Goal: Complete application form: Complete application form

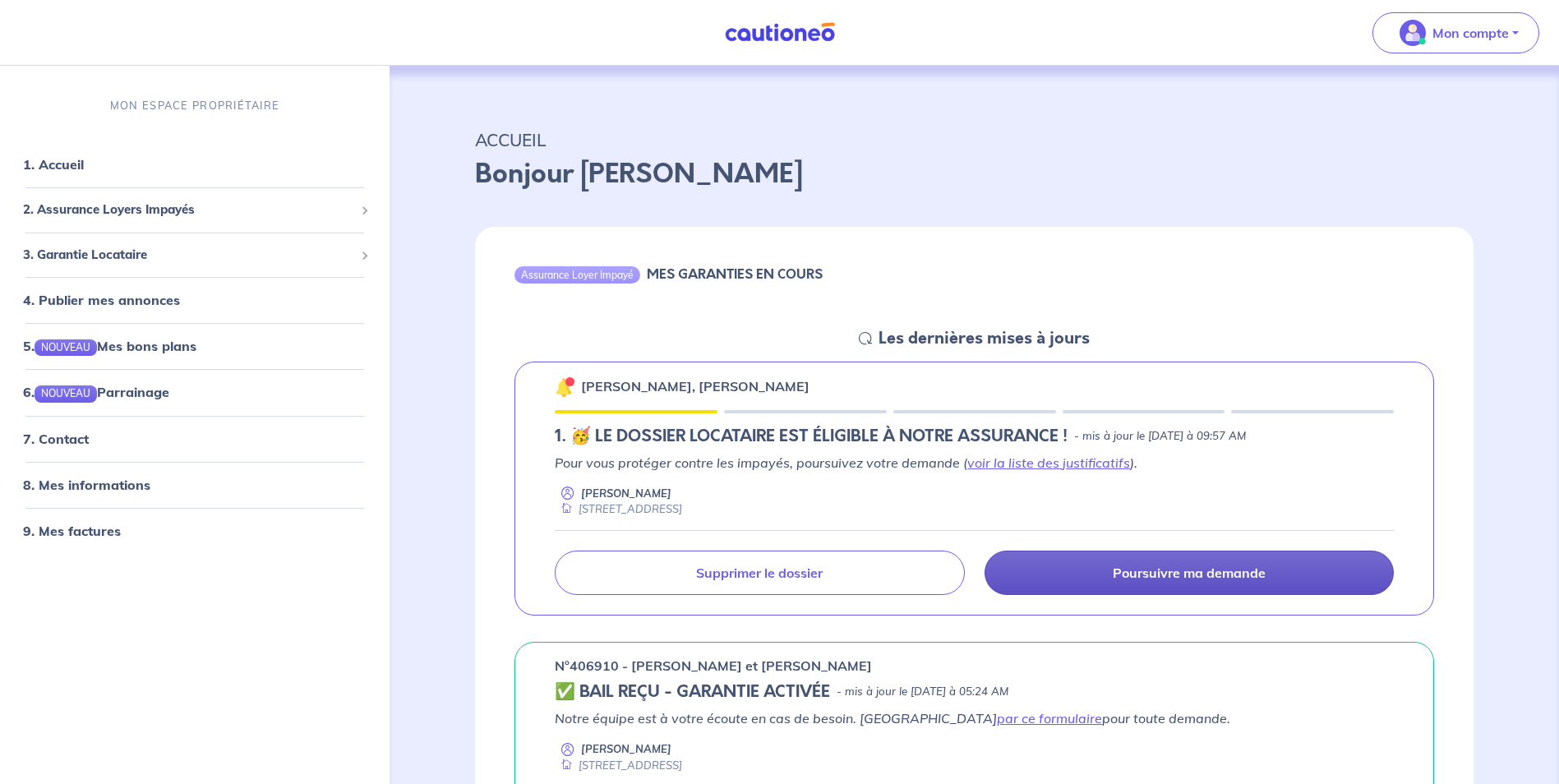
click at [1098, 575] on link "Poursuivre ma demande" at bounding box center [1189, 572] width 409 height 44
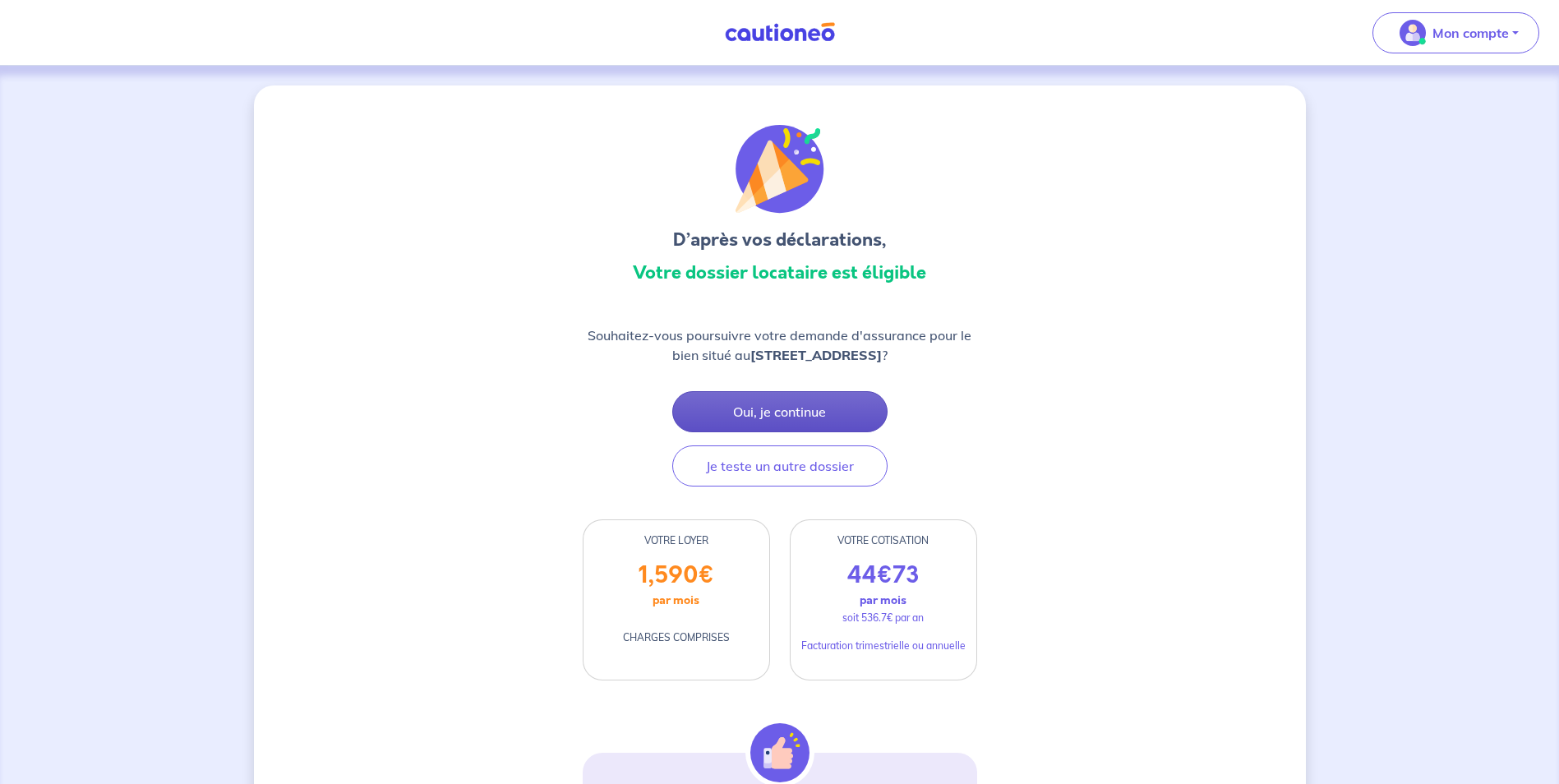
click at [821, 414] on button "Oui, je continue" at bounding box center [780, 411] width 216 height 41
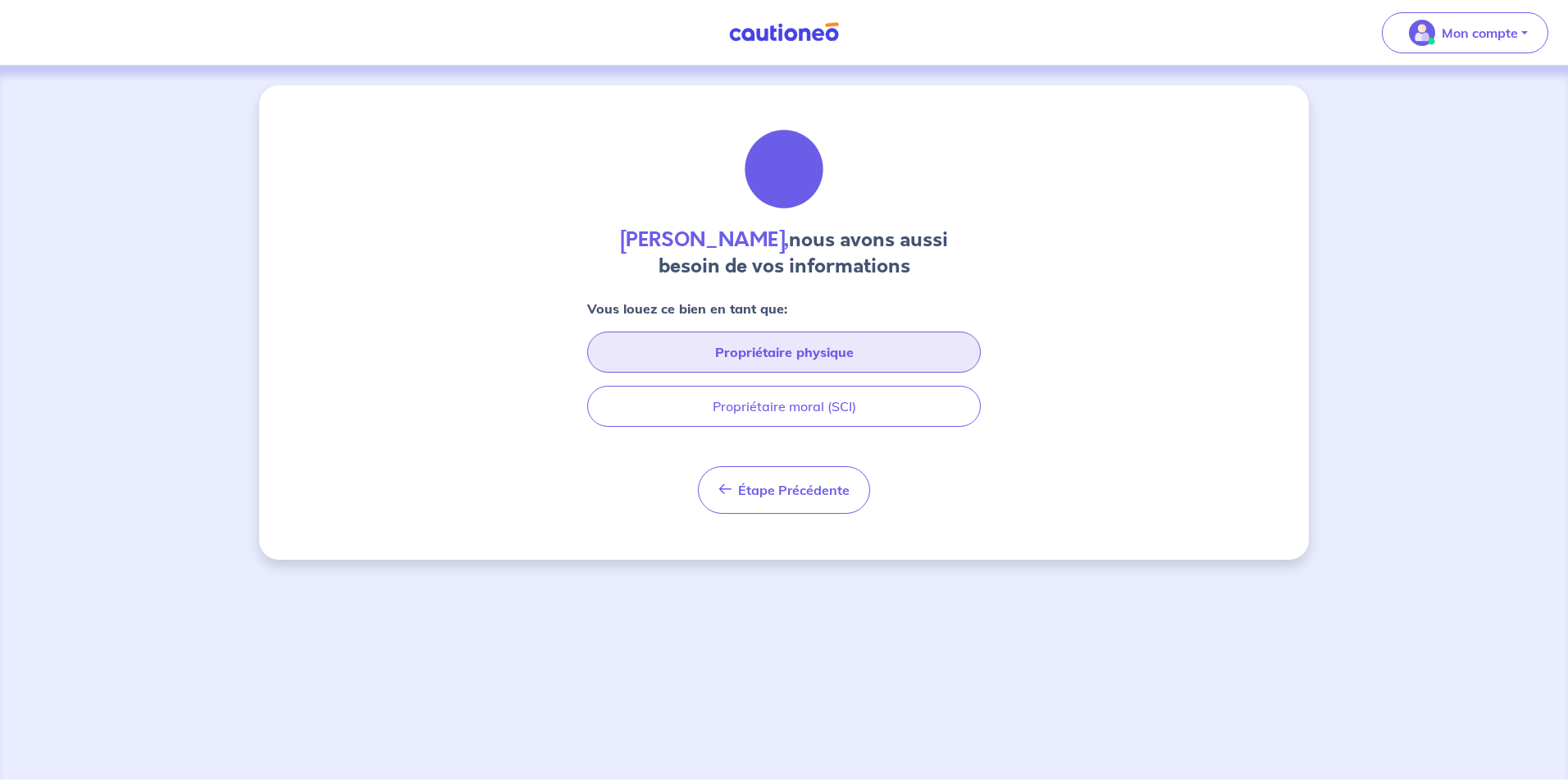
click at [843, 357] on button "Propriétaire physique" at bounding box center [784, 351] width 394 height 41
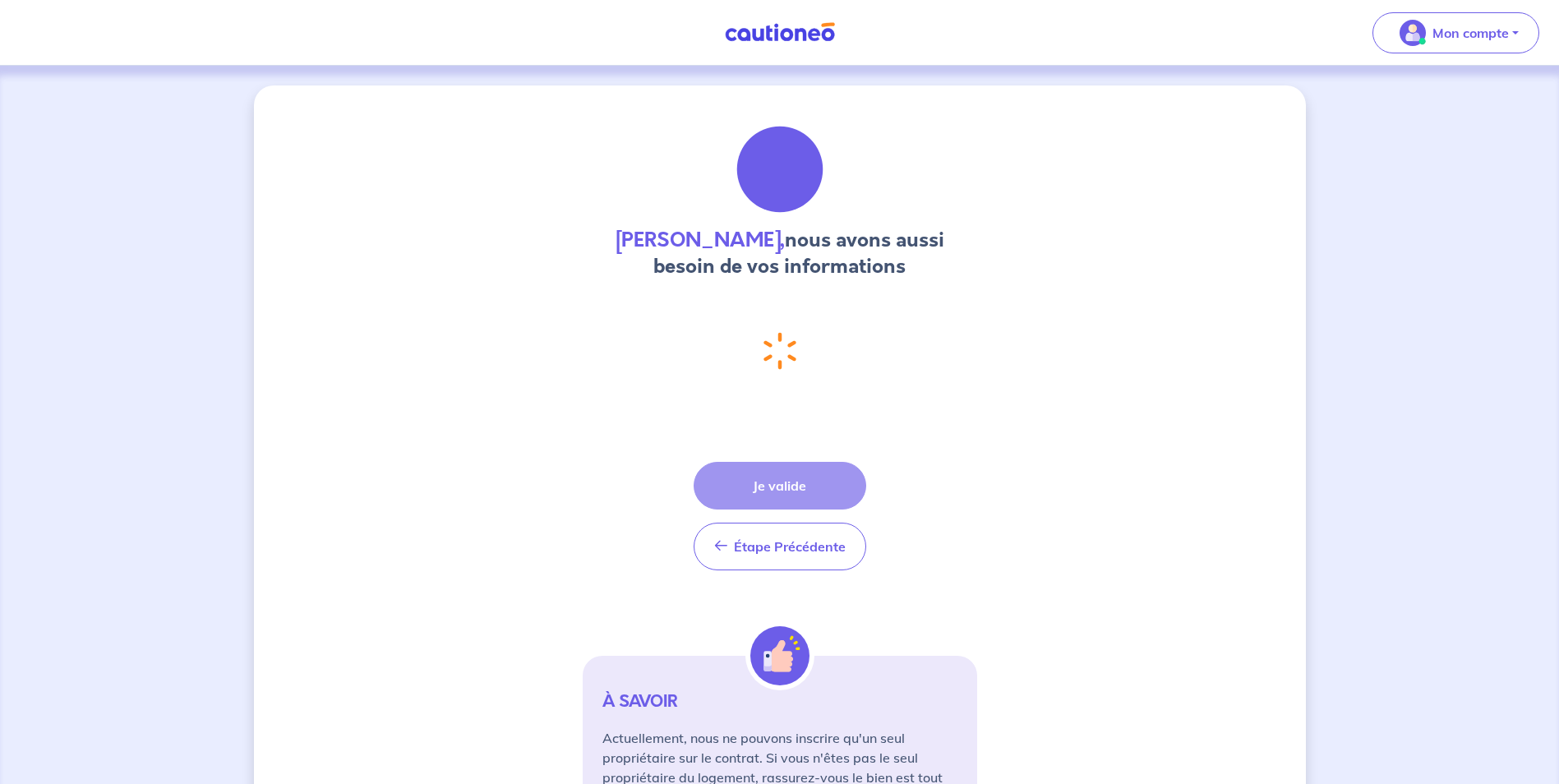
select select "FR"
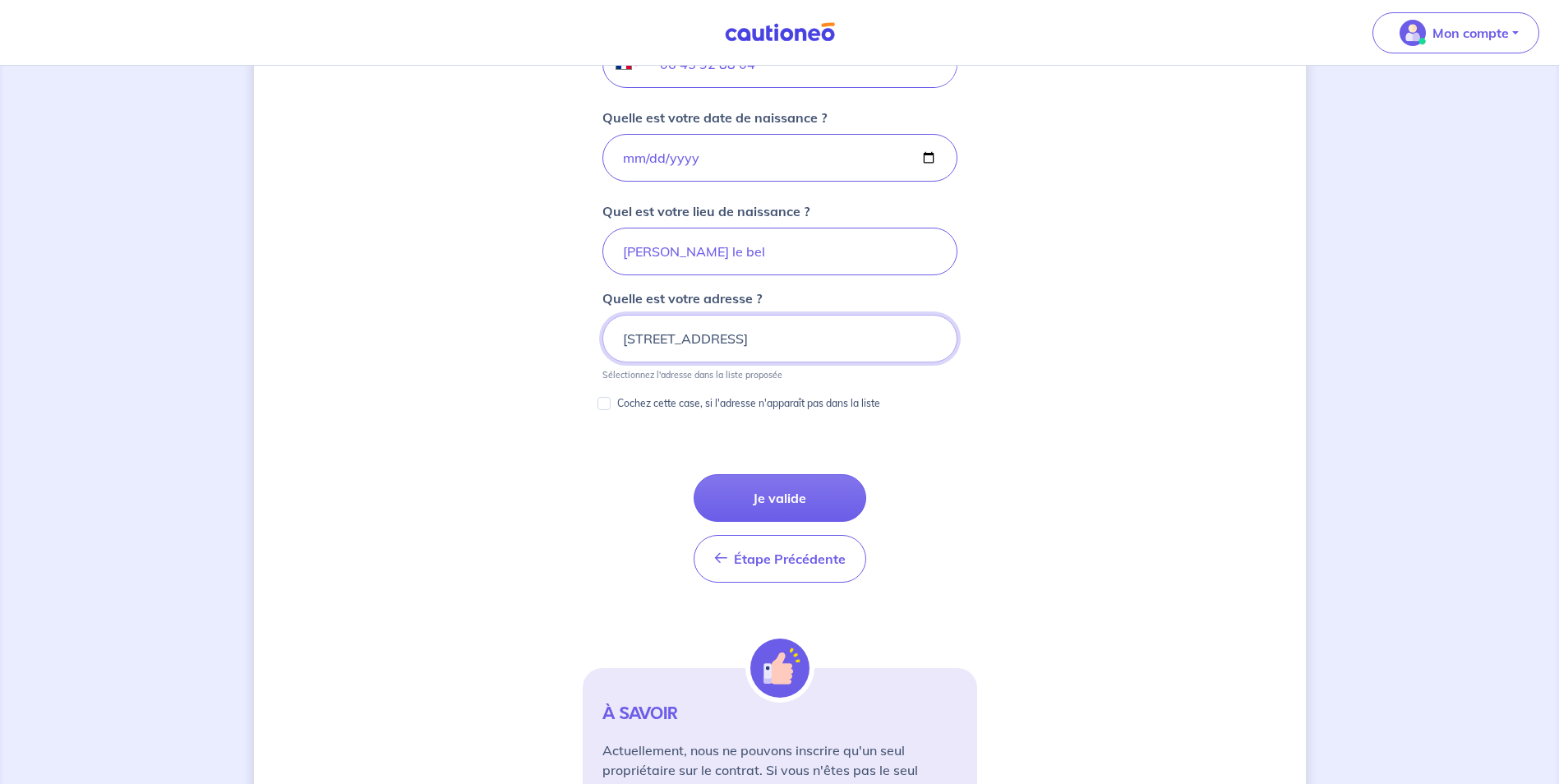
scroll to position [720, 0]
click at [809, 493] on button "Je valide" at bounding box center [780, 496] width 172 height 47
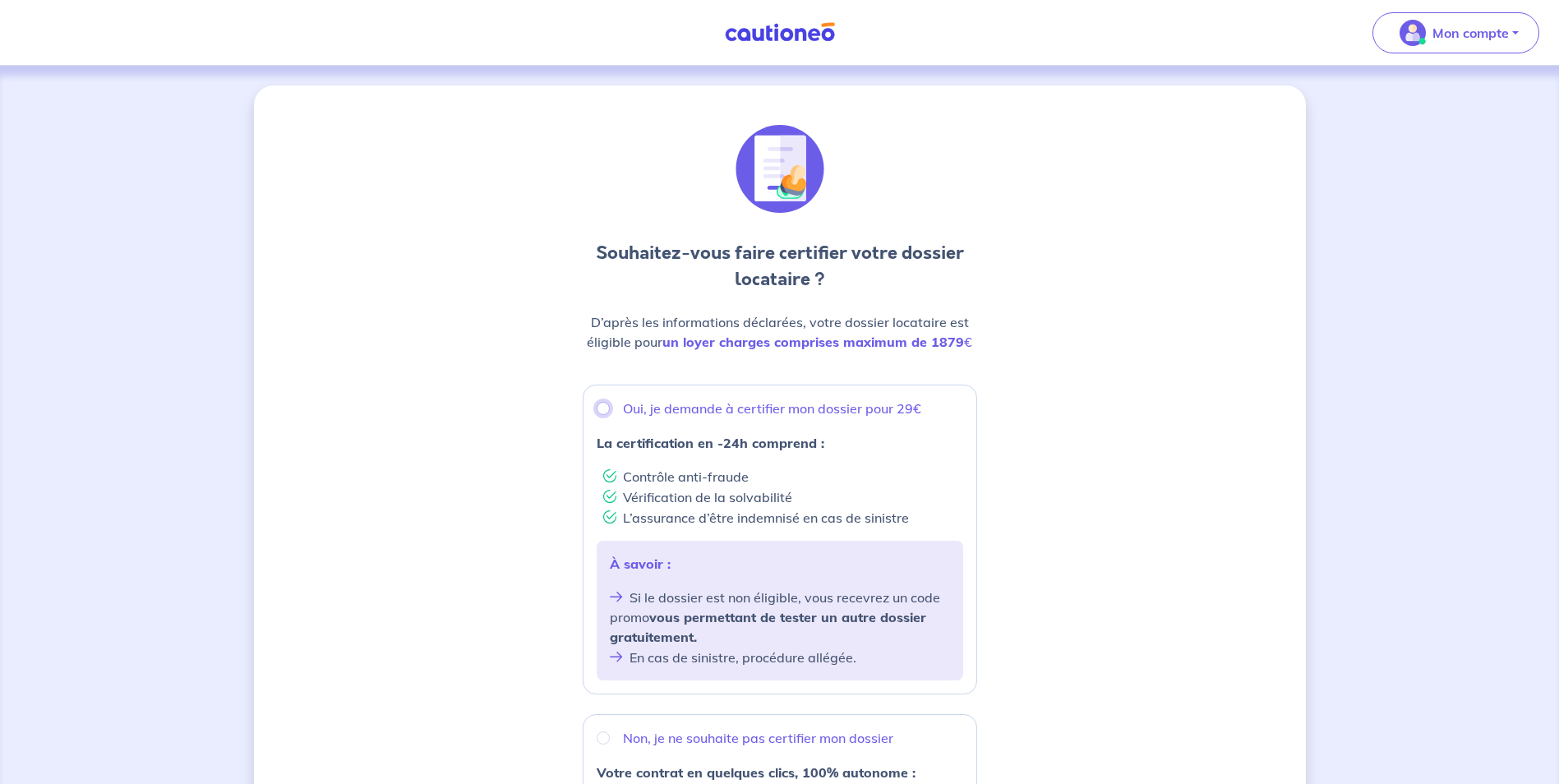
click at [601, 408] on input "Oui, je demande à certifier mon dossier pour 29€" at bounding box center [603, 408] width 14 height 14
radio input "true"
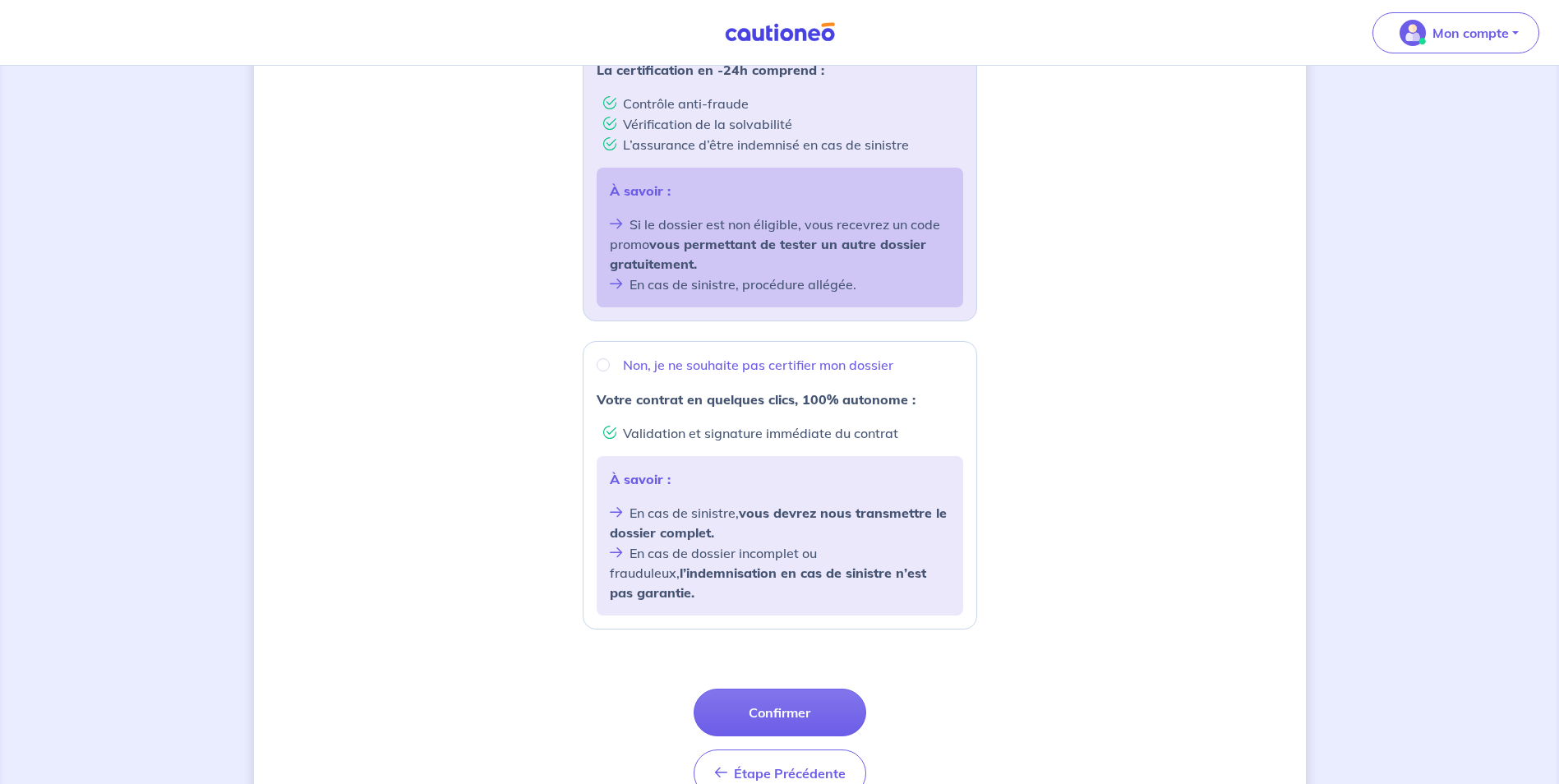
scroll to position [411, 0]
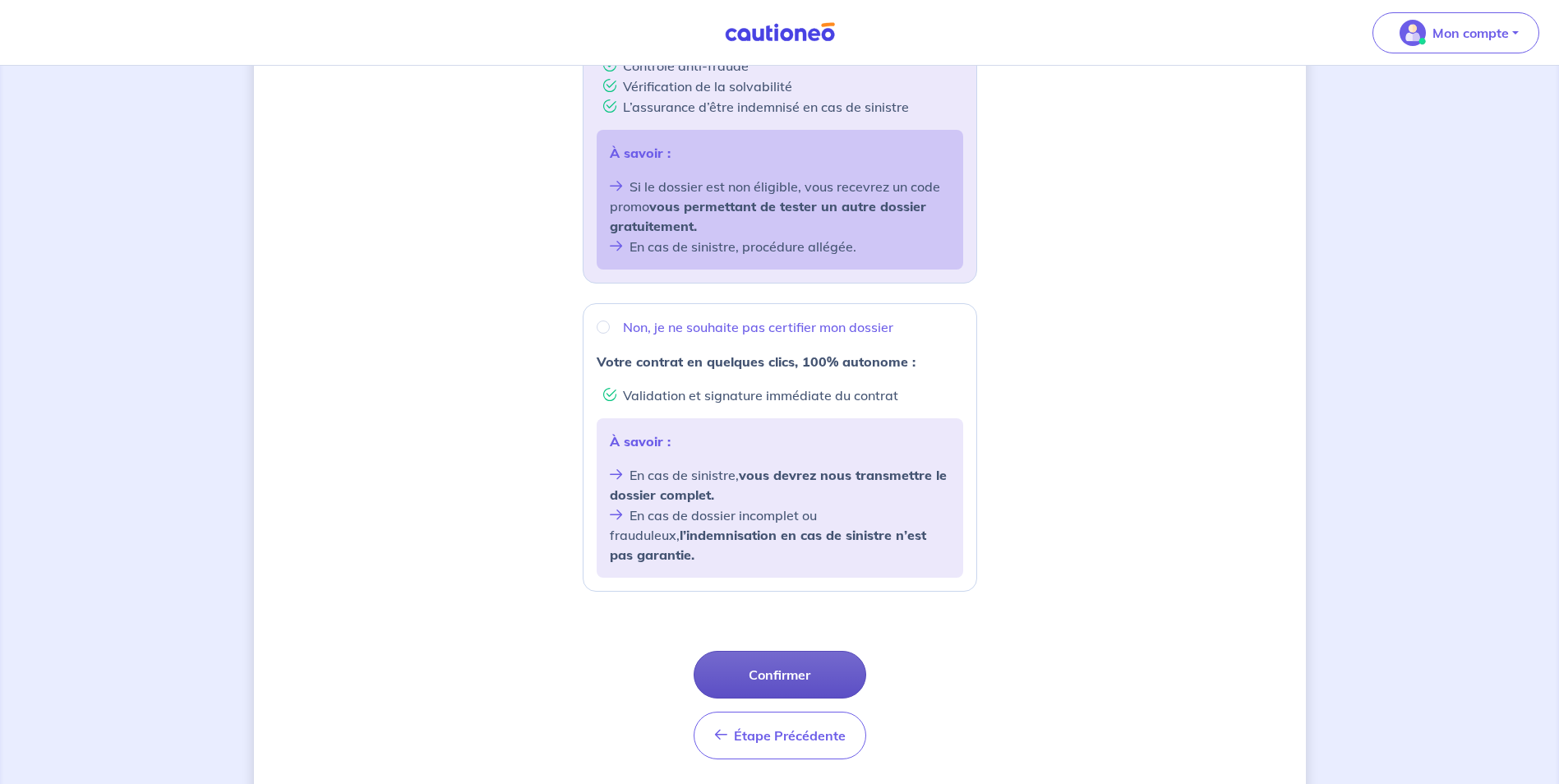
click at [831, 652] on button "Confirmer" at bounding box center [780, 674] width 172 height 47
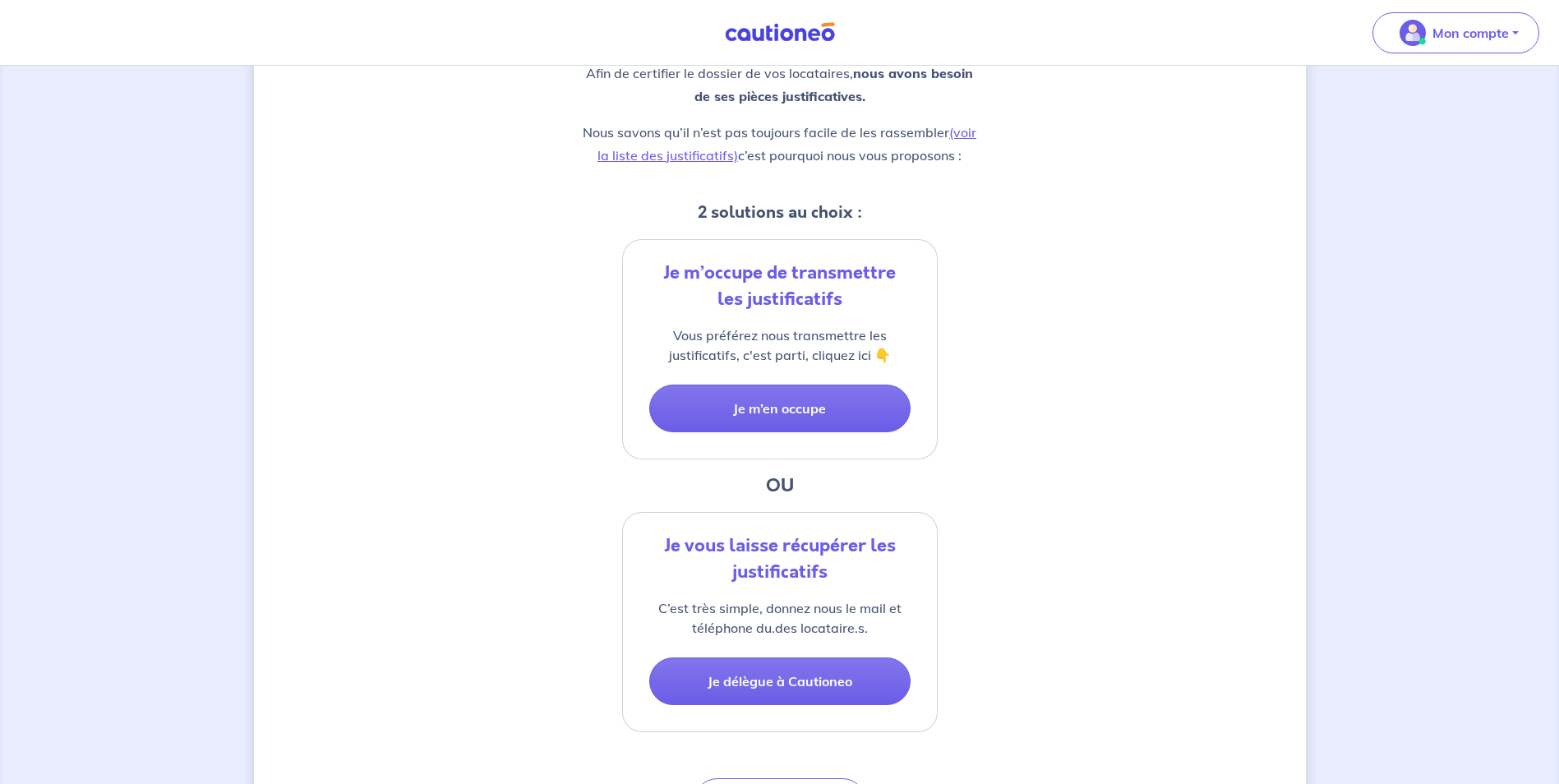
scroll to position [247, 0]
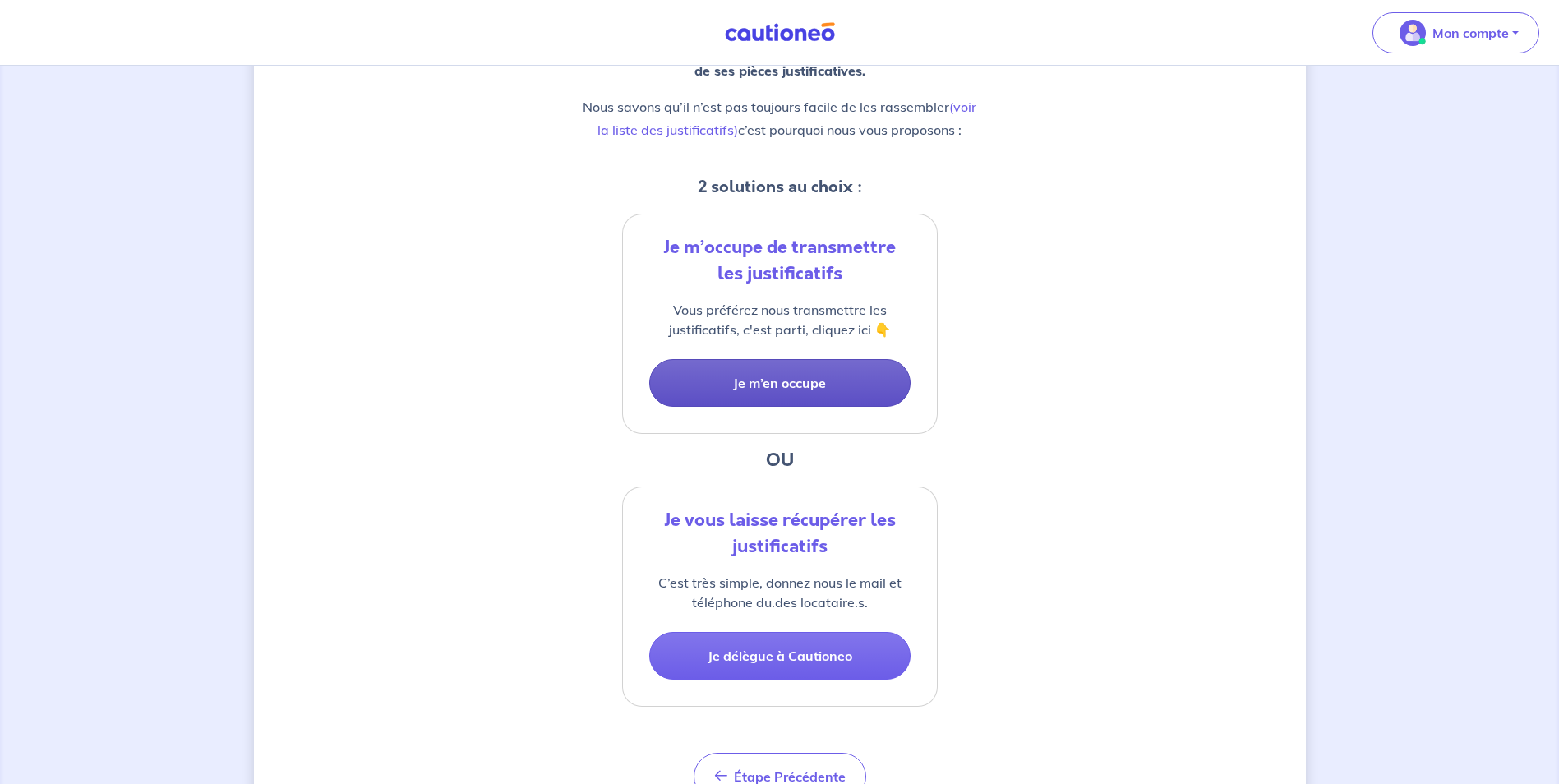
click at [797, 382] on button "Je m’en occupe" at bounding box center [780, 382] width 261 height 47
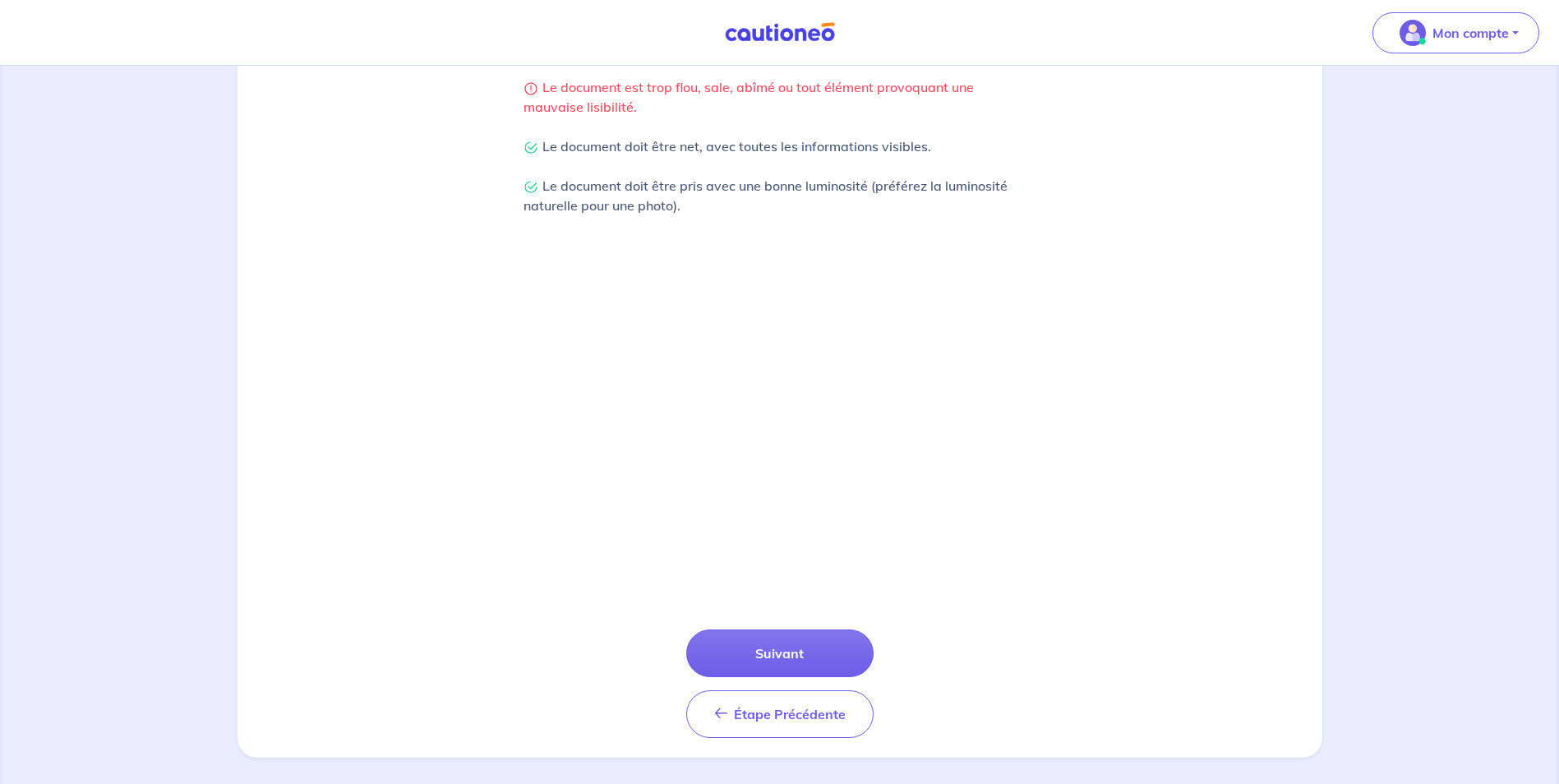
scroll to position [384, 0]
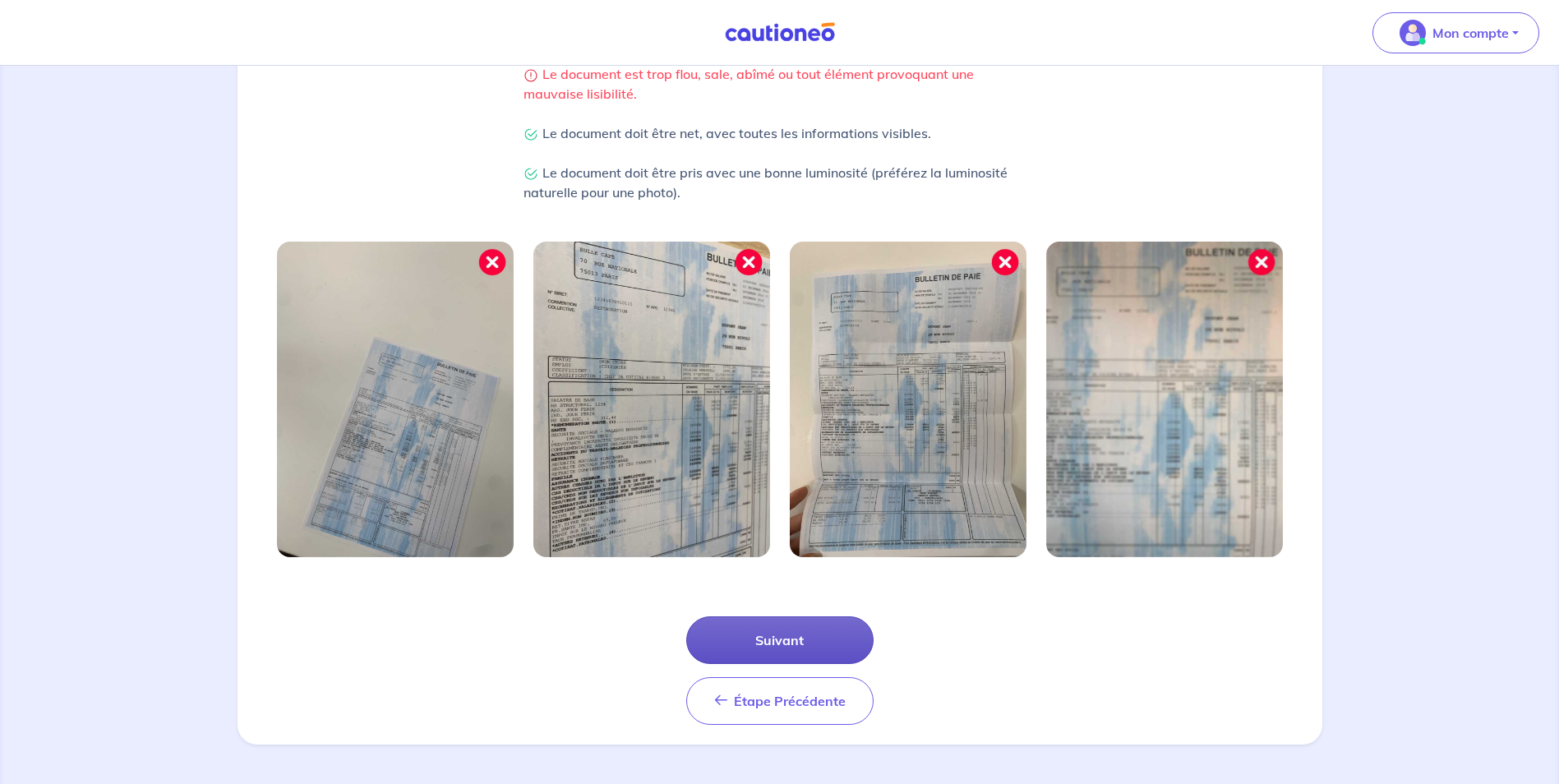
click at [799, 648] on button "Suivant" at bounding box center [780, 639] width 188 height 47
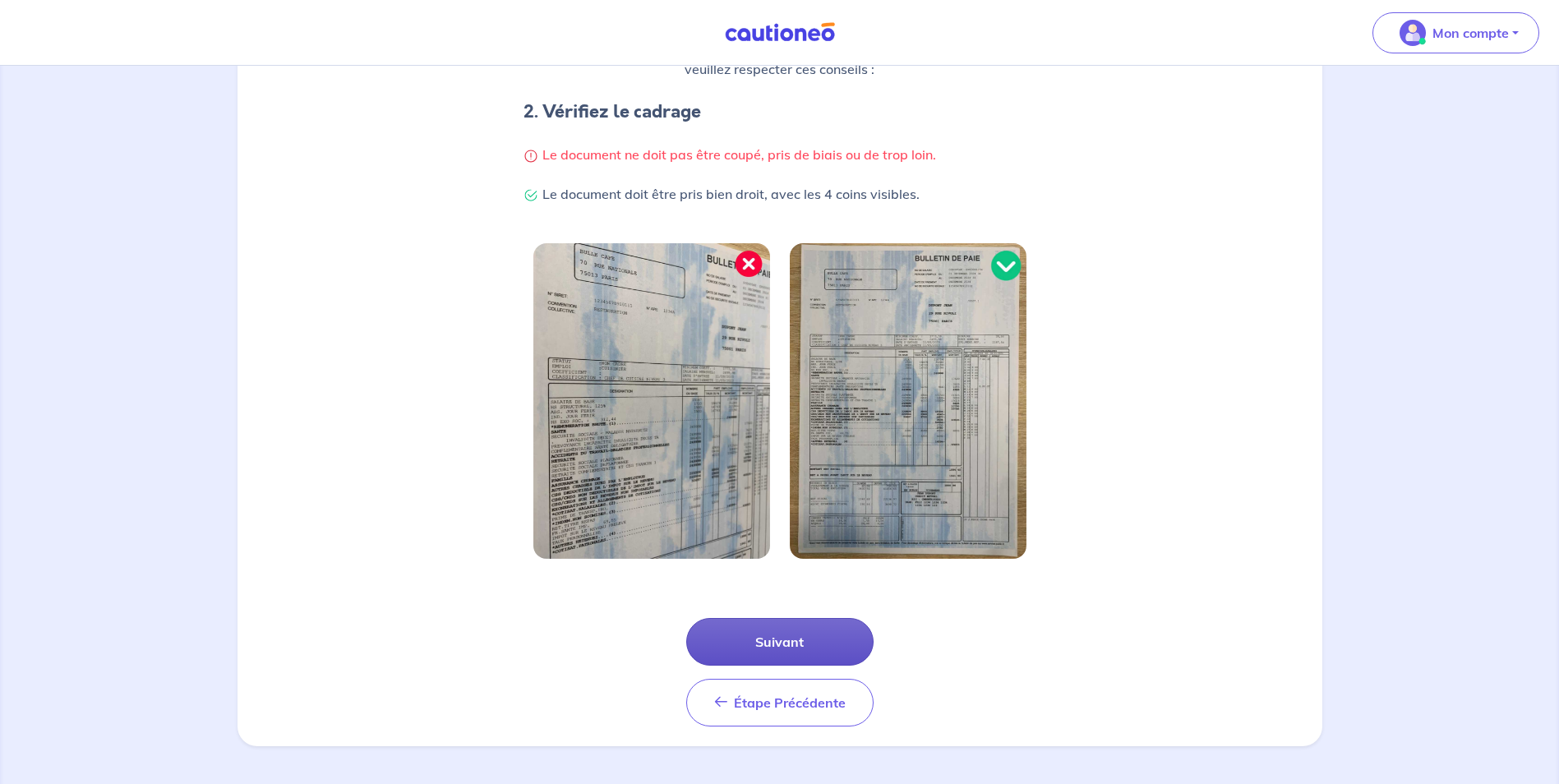
scroll to position [314, 0]
click at [827, 639] on button "Suivant" at bounding box center [780, 639] width 188 height 47
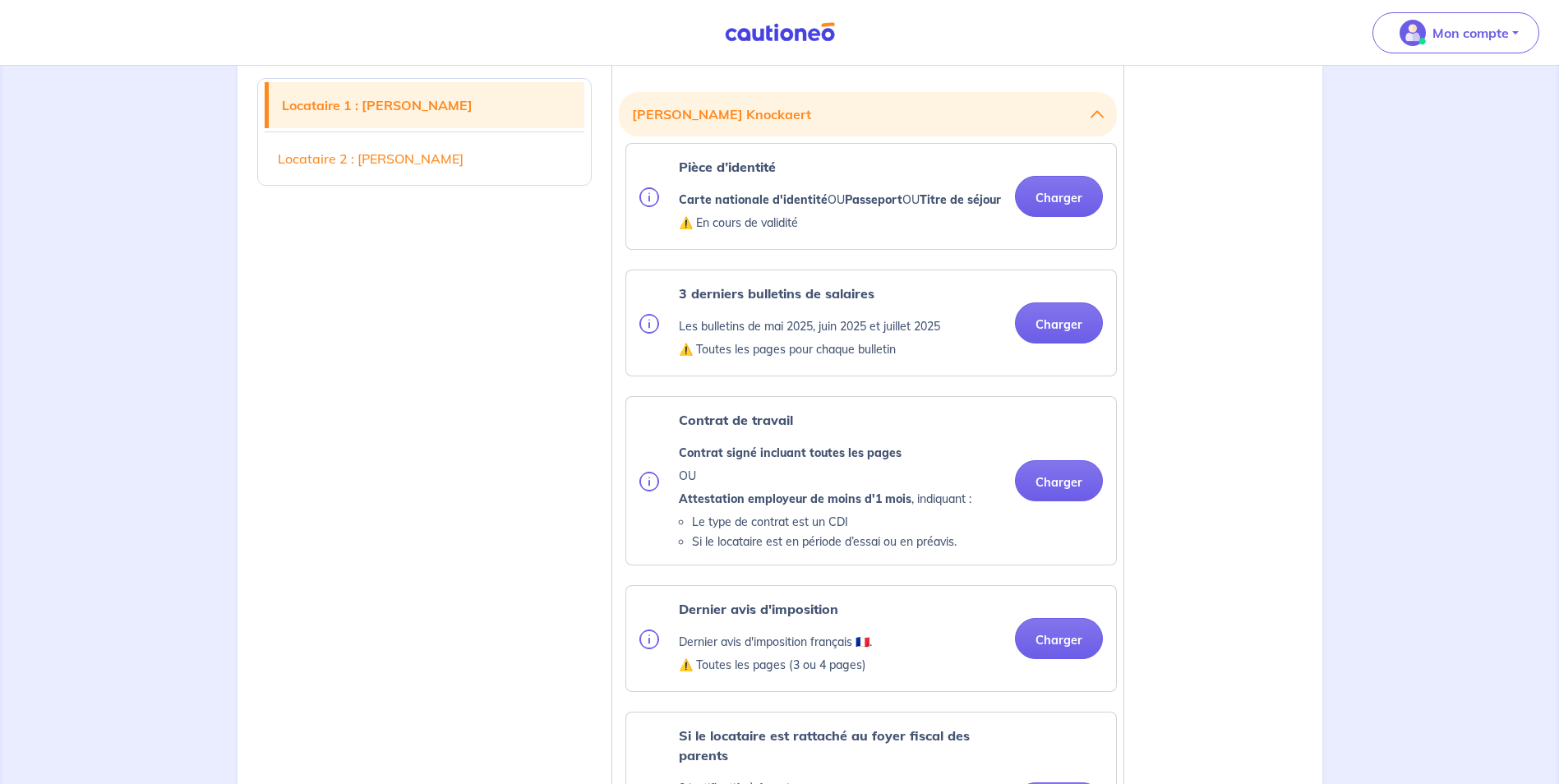
scroll to position [466, 0]
click at [1065, 201] on button "Charger" at bounding box center [1058, 194] width 88 height 41
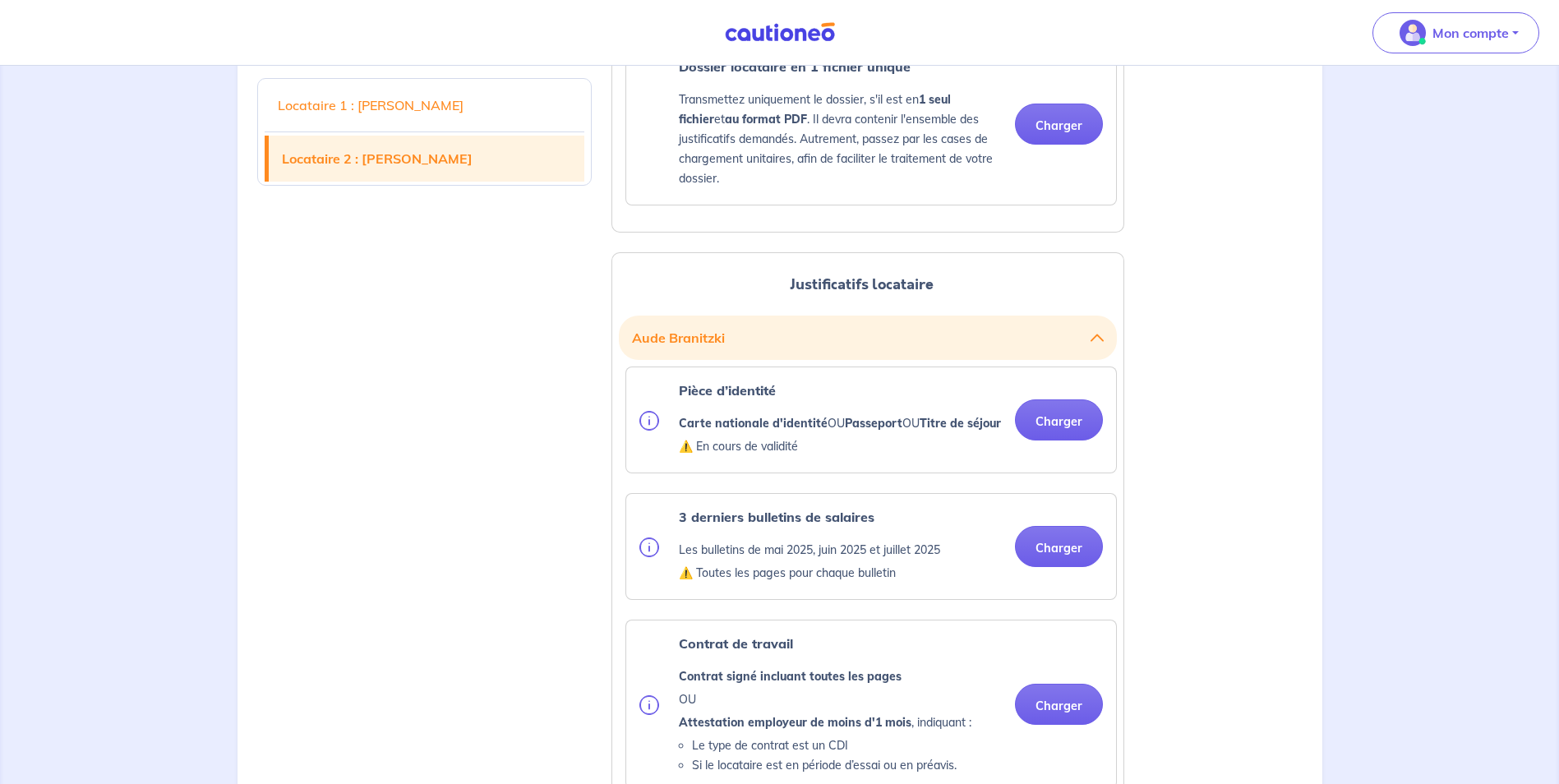
scroll to position [1560, 0]
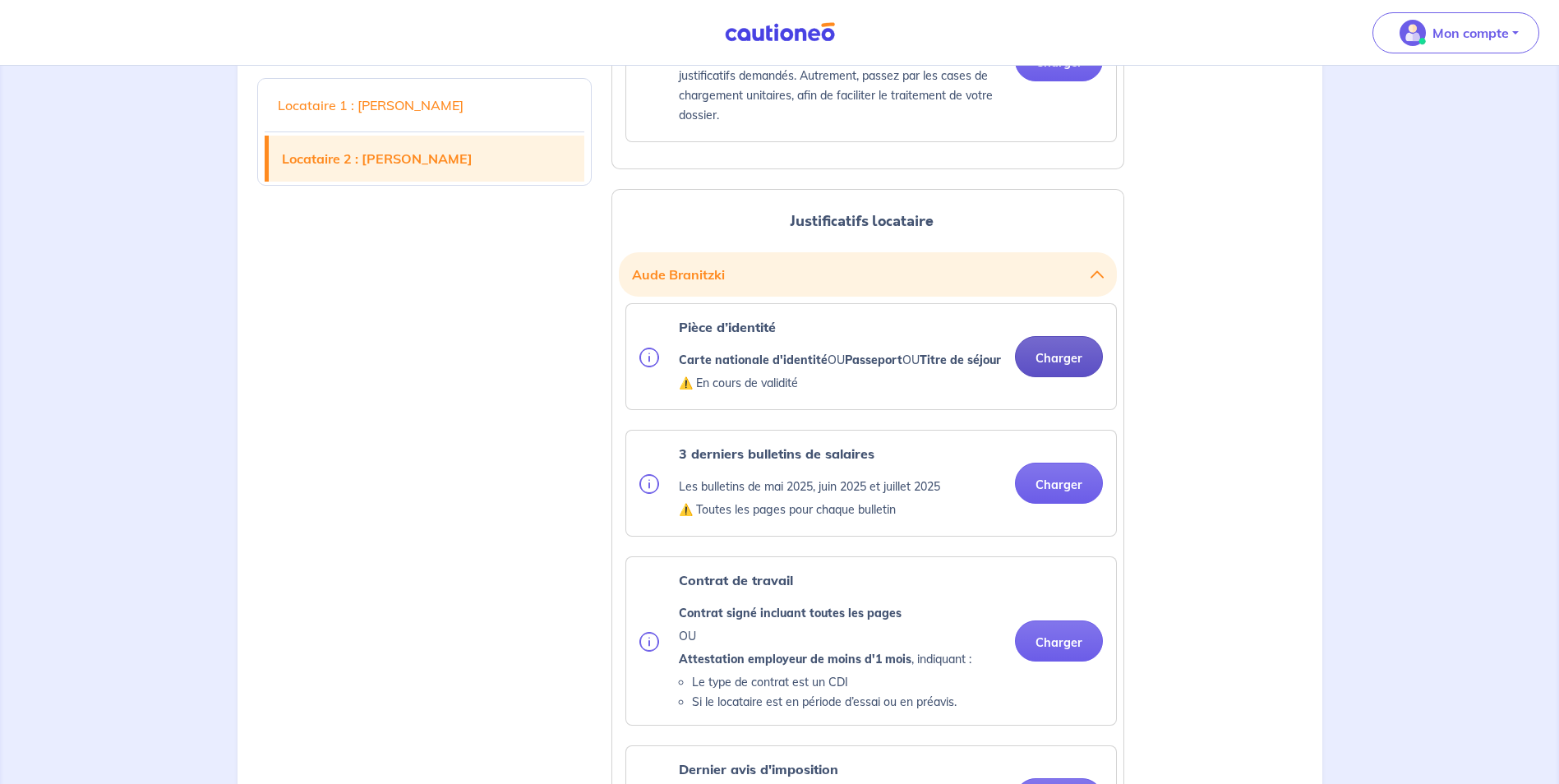
click at [1047, 377] on button "Charger" at bounding box center [1058, 357] width 88 height 41
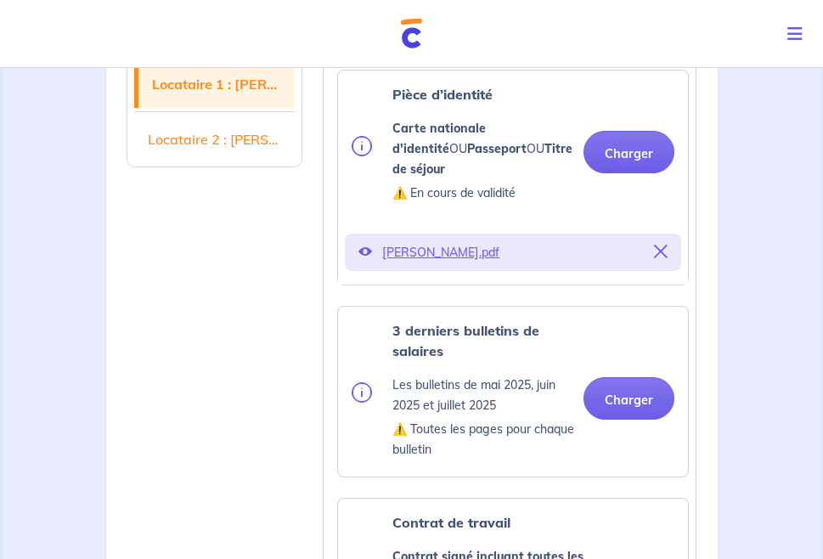
scroll to position [567, 0]
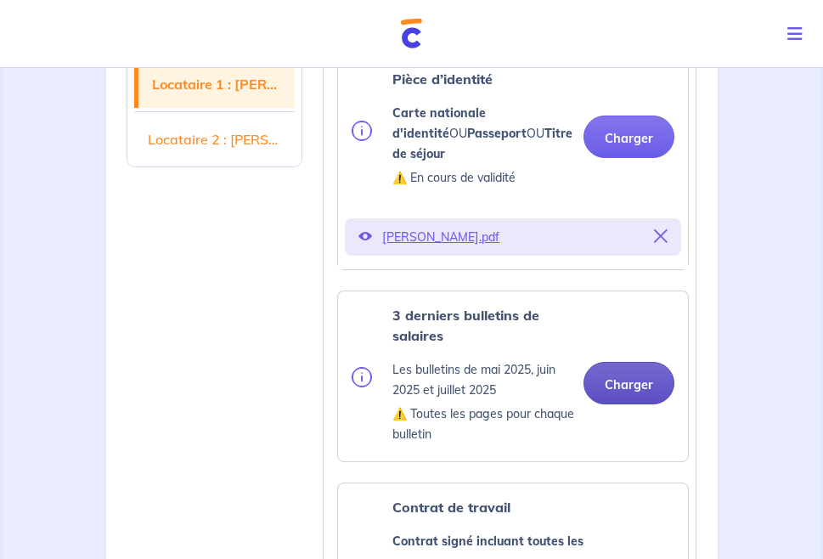
click at [637, 362] on button "Charger" at bounding box center [629, 383] width 91 height 42
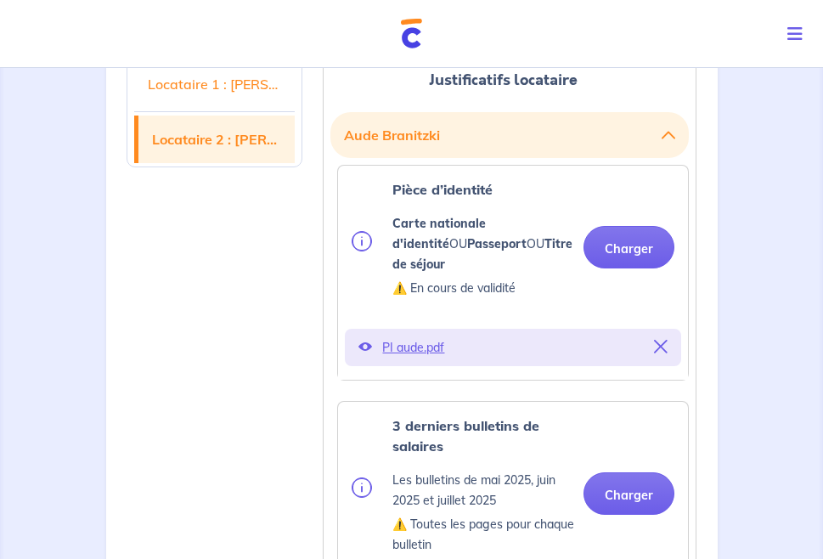
scroll to position [2351, 0]
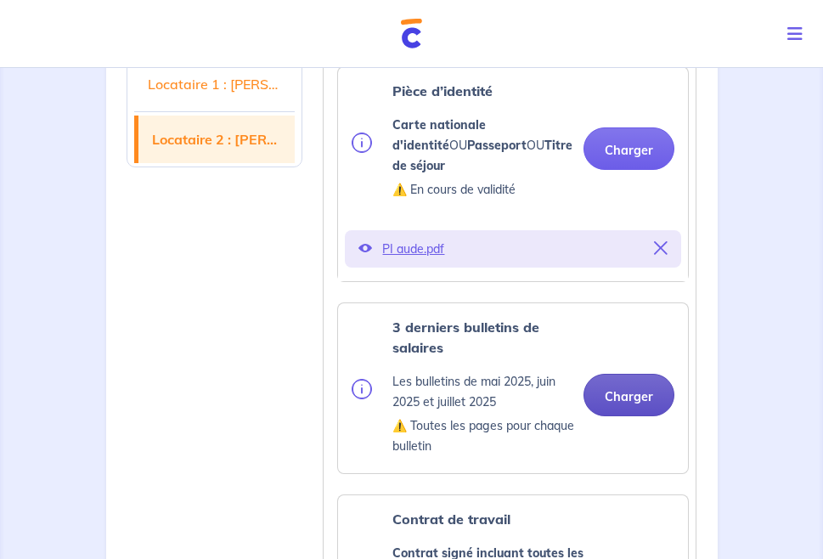
click at [649, 374] on button "Charger" at bounding box center [629, 395] width 91 height 42
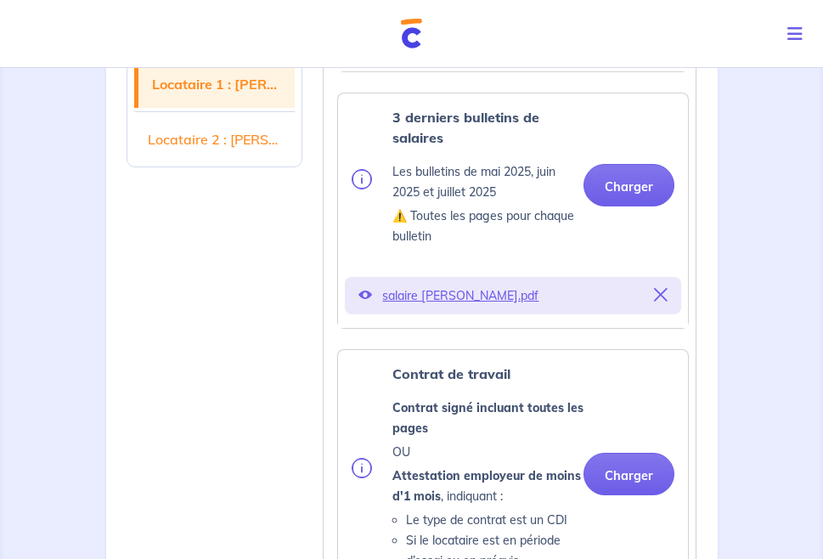
scroll to position [992, 0]
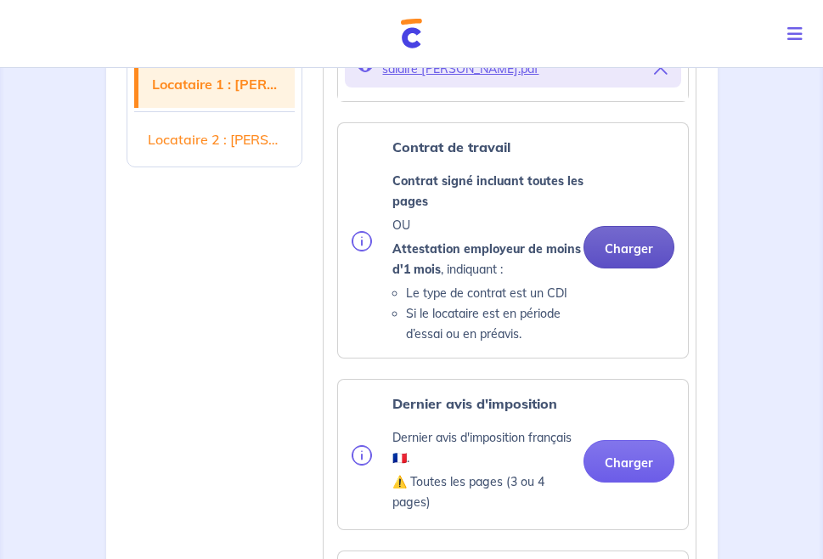
click at [630, 226] on button "Charger" at bounding box center [629, 247] width 91 height 42
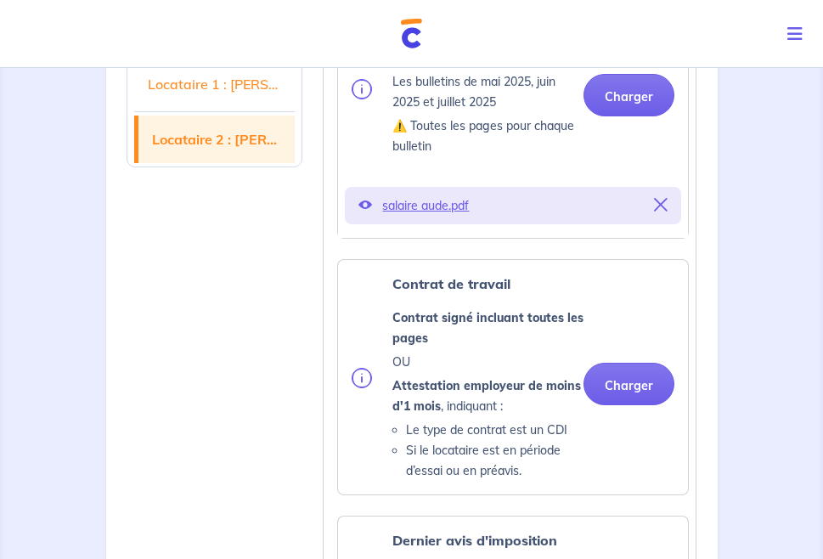
scroll to position [2832, 0]
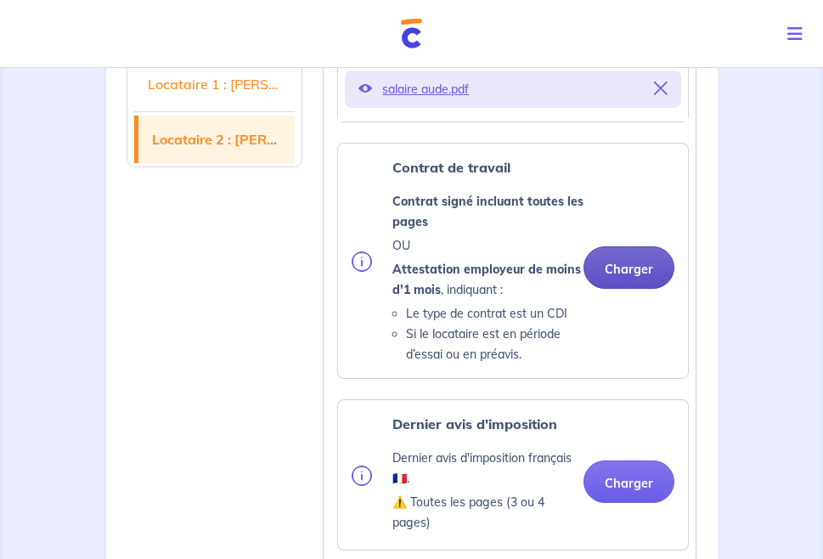
click at [644, 246] on button "Charger" at bounding box center [629, 267] width 91 height 42
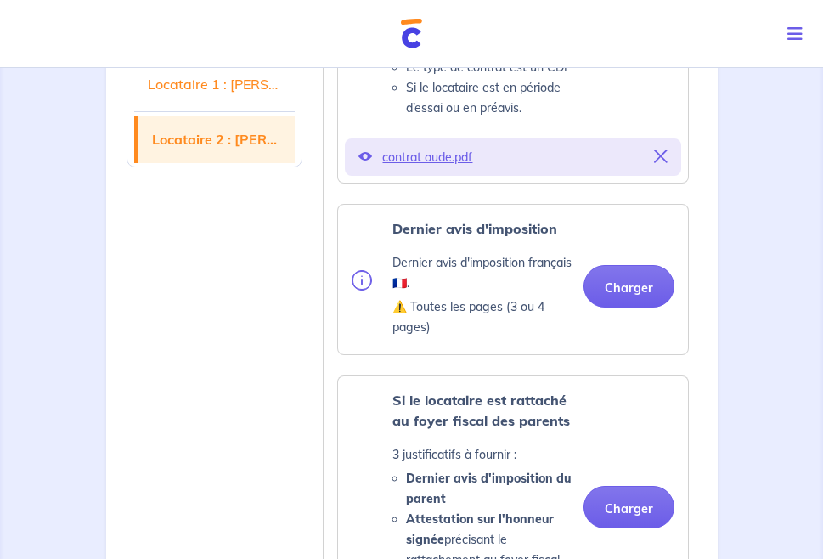
scroll to position [3087, 0]
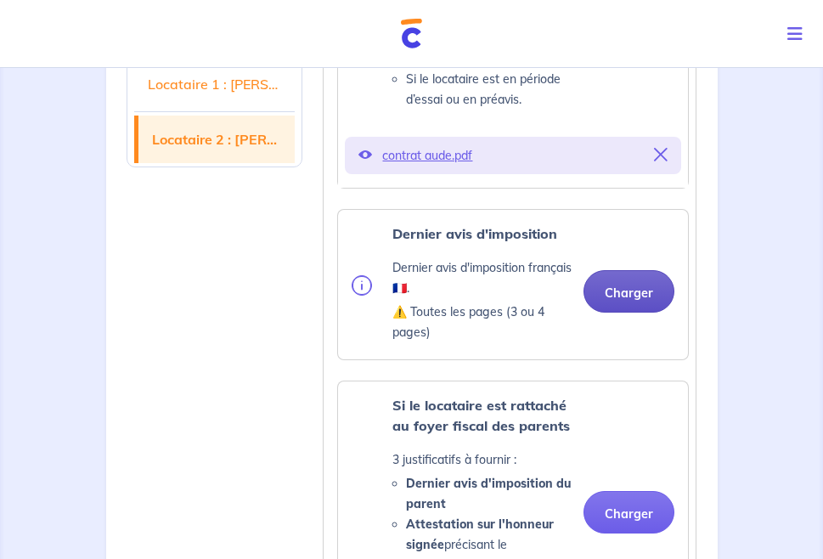
click at [650, 270] on button "Charger" at bounding box center [629, 291] width 91 height 42
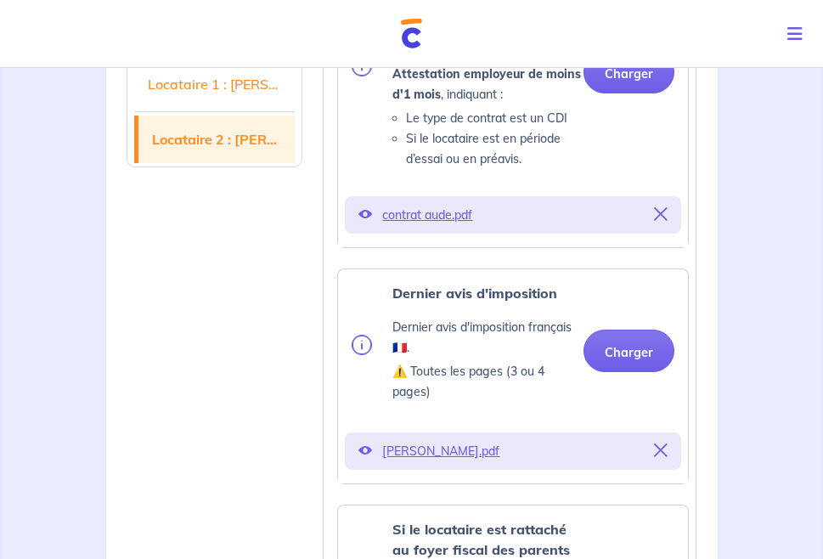
scroll to position [3027, 0]
click at [661, 444] on icon at bounding box center [661, 451] width 14 height 14
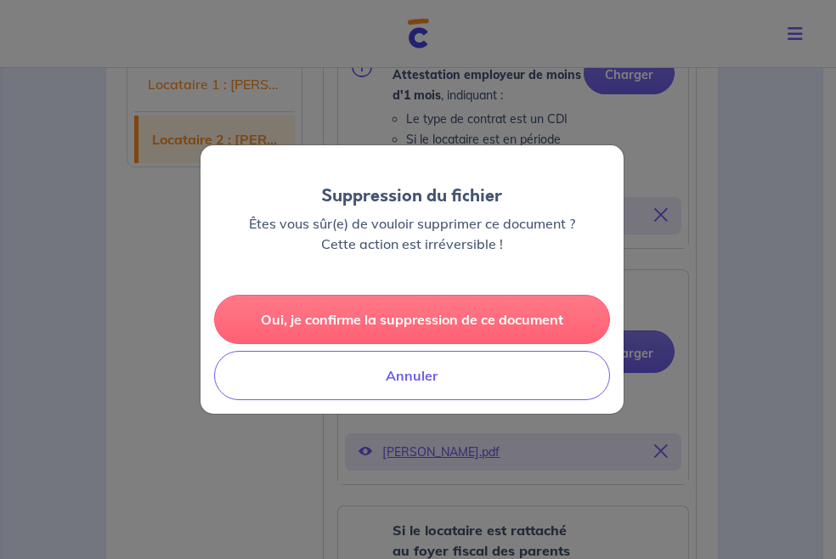
click at [461, 330] on button "Oui, je confirme la suppression de ce document" at bounding box center [412, 319] width 396 height 49
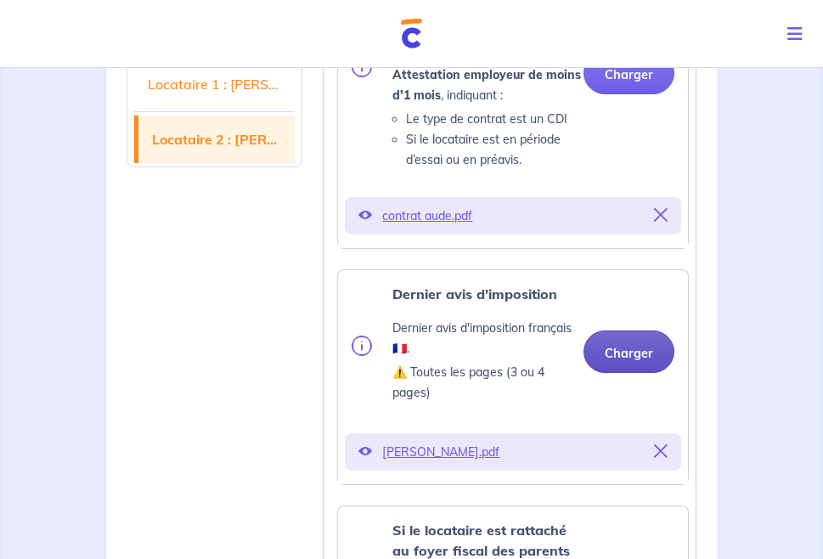
click at [635, 331] on button "Charger" at bounding box center [629, 352] width 91 height 42
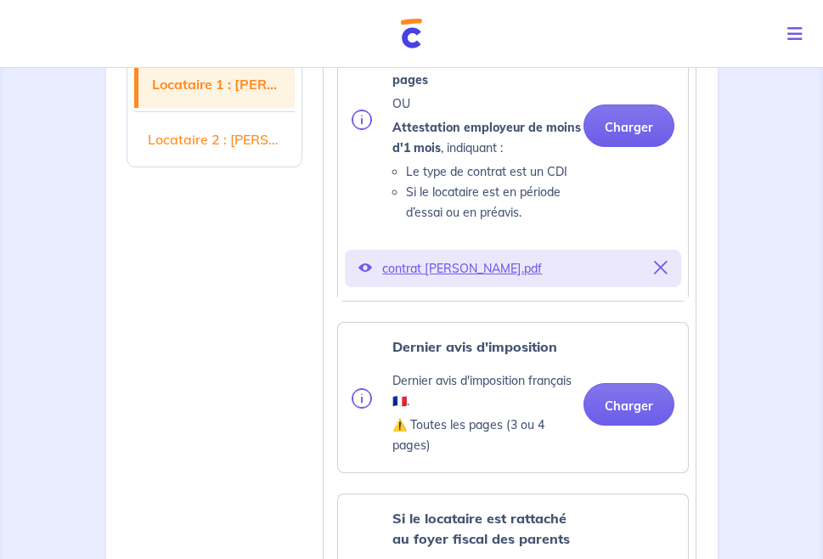
scroll to position [1100, 0]
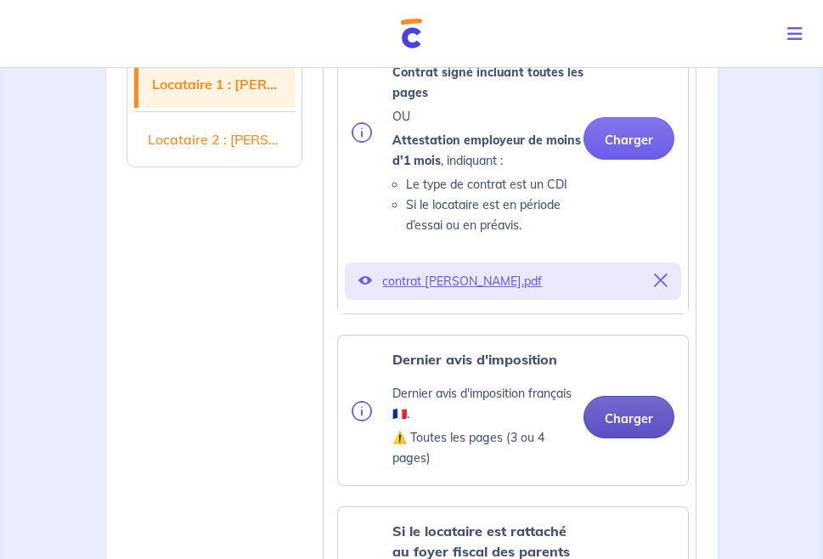
click at [636, 401] on button "Charger" at bounding box center [629, 417] width 91 height 42
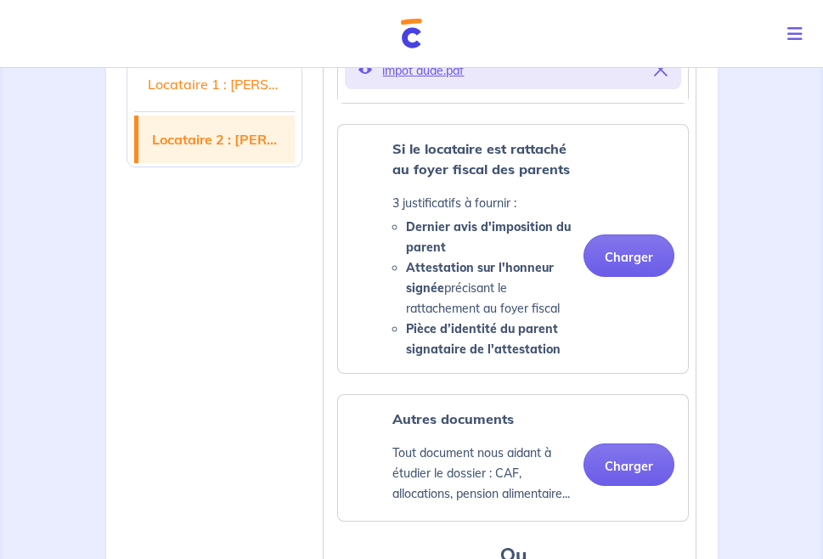
scroll to position [3649, 0]
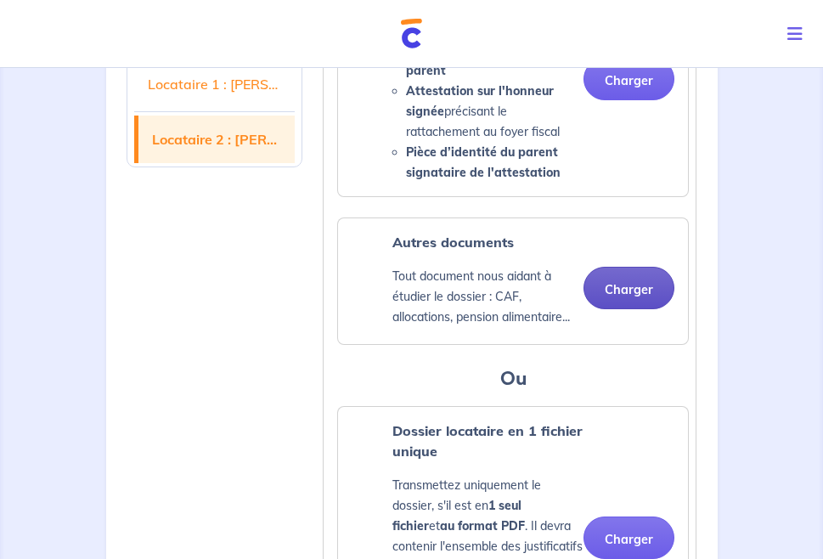
click at [615, 267] on button "Charger" at bounding box center [629, 288] width 91 height 42
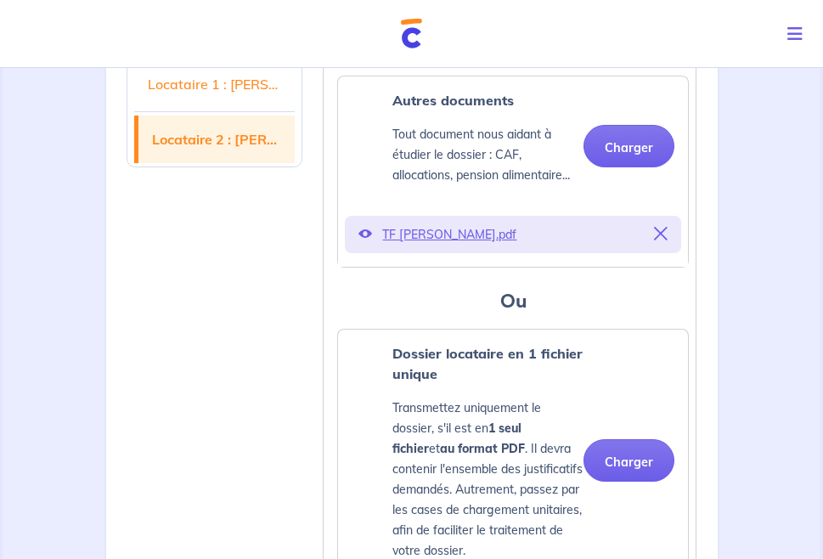
scroll to position [3786, 0]
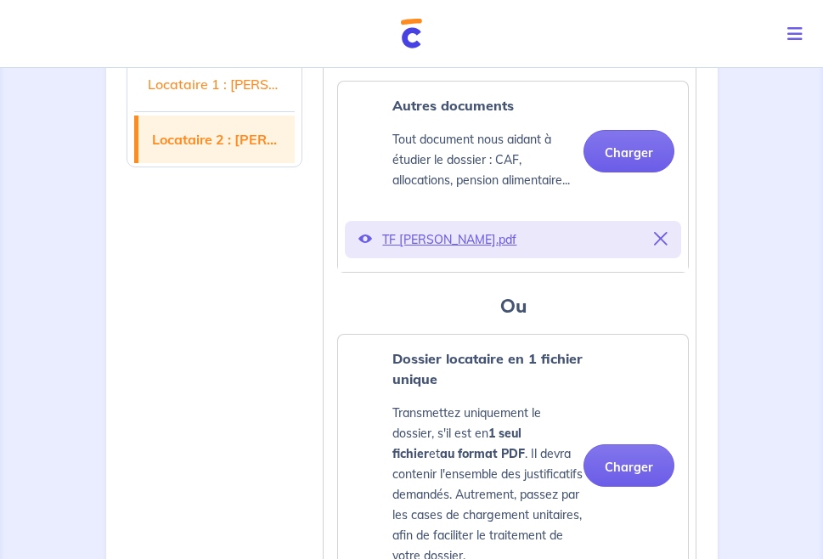
click at [664, 232] on icon at bounding box center [661, 239] width 14 height 14
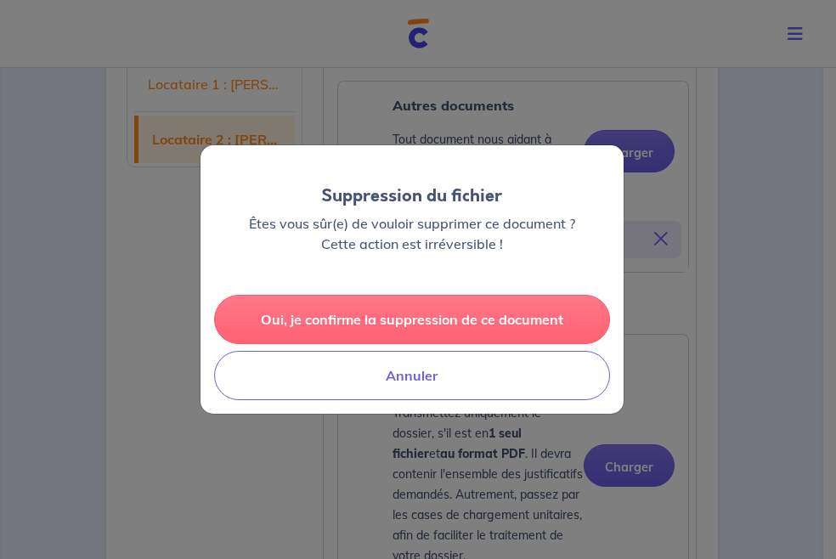
click at [452, 319] on button "Oui, je confirme la suppression de ce document" at bounding box center [412, 319] width 396 height 49
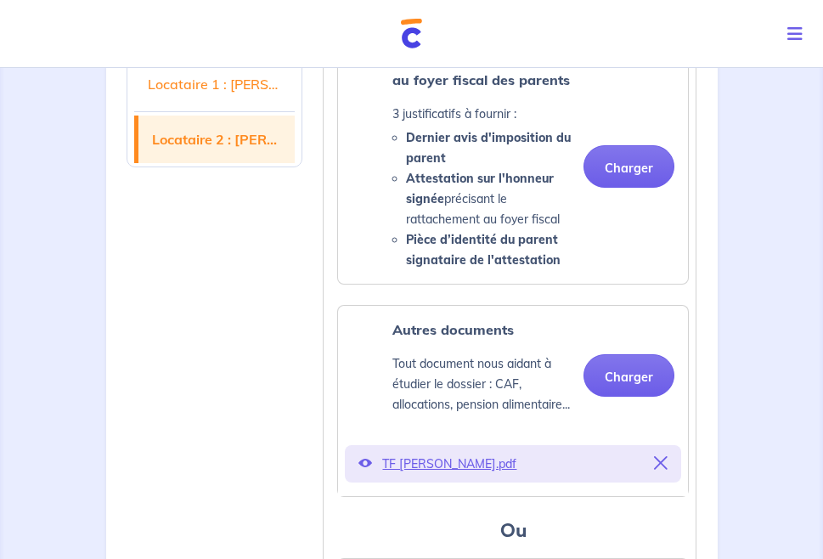
scroll to position [3560, 0]
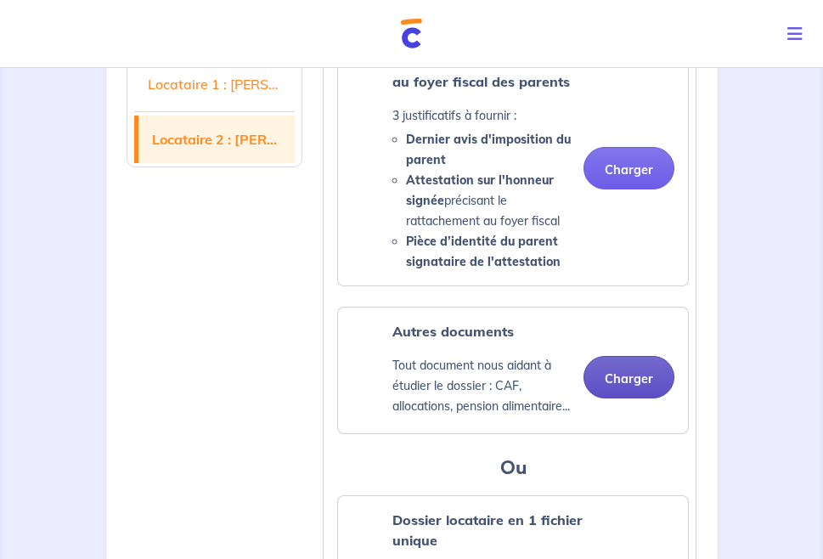
click at [647, 356] on button "Charger" at bounding box center [629, 377] width 91 height 42
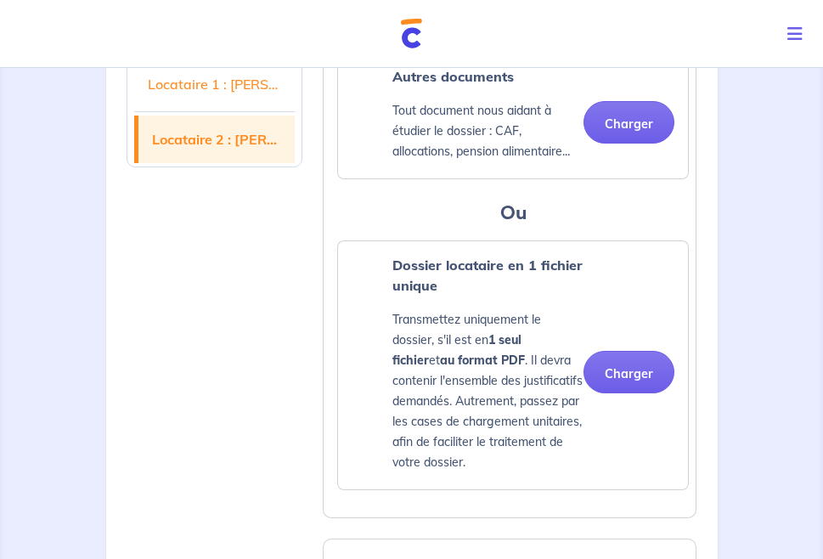
scroll to position [1719, 0]
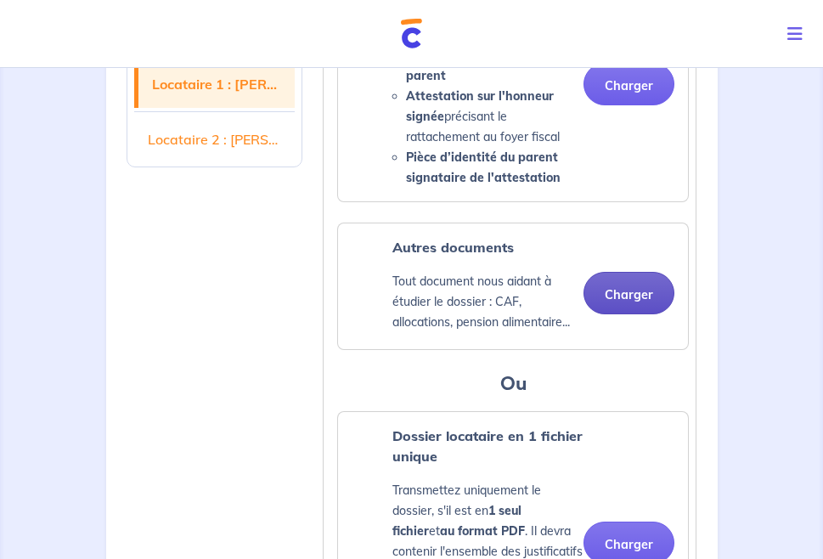
click at [630, 274] on button "Charger" at bounding box center [629, 293] width 91 height 42
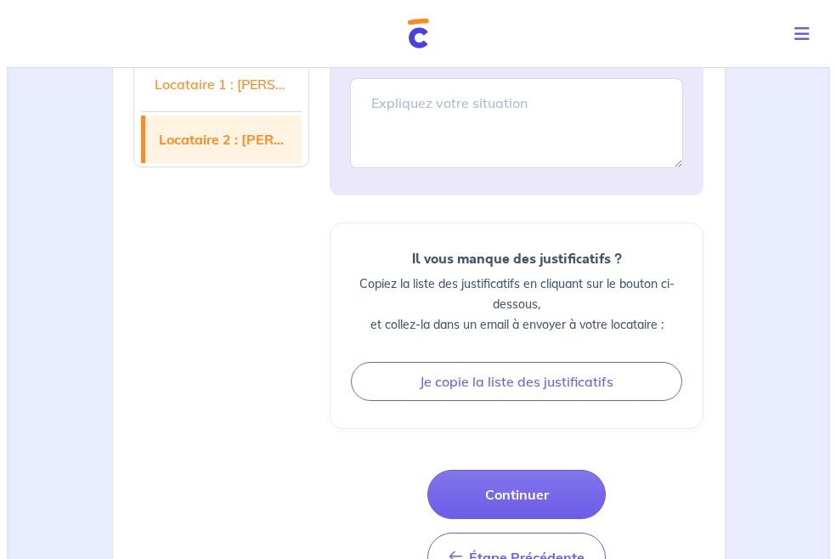
scroll to position [4551, 0]
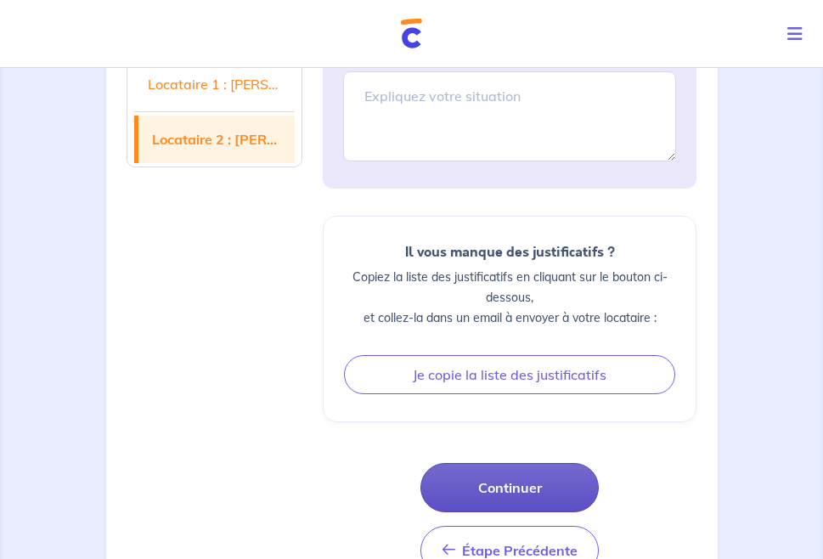
click at [540, 463] on button "Continuer" at bounding box center [510, 487] width 178 height 49
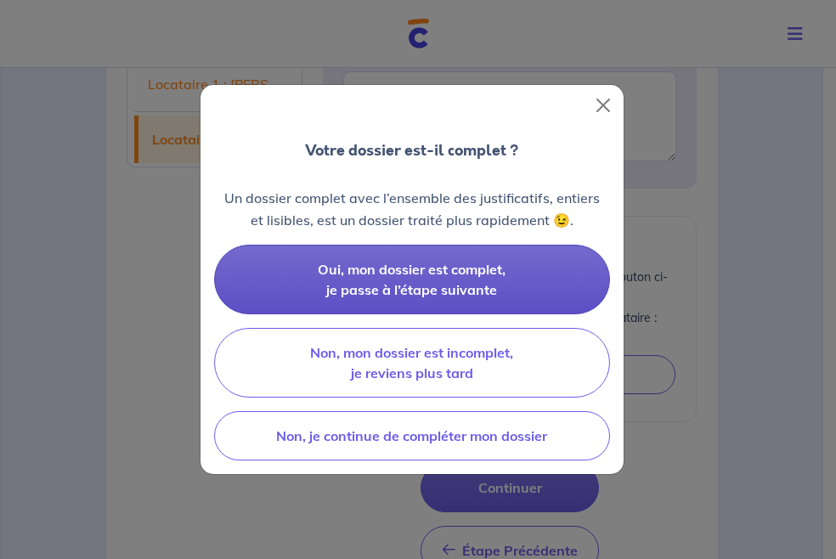
click at [448, 283] on span "Oui, mon dossier est complet, je passe à l’étape suivante" at bounding box center [412, 279] width 188 height 37
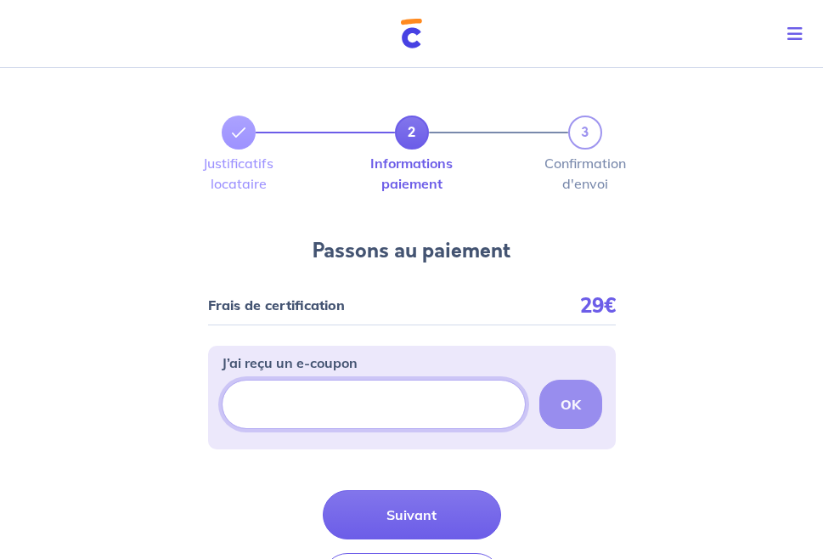
click at [420, 404] on input "J’ai reçu un e-coupon" at bounding box center [374, 404] width 304 height 49
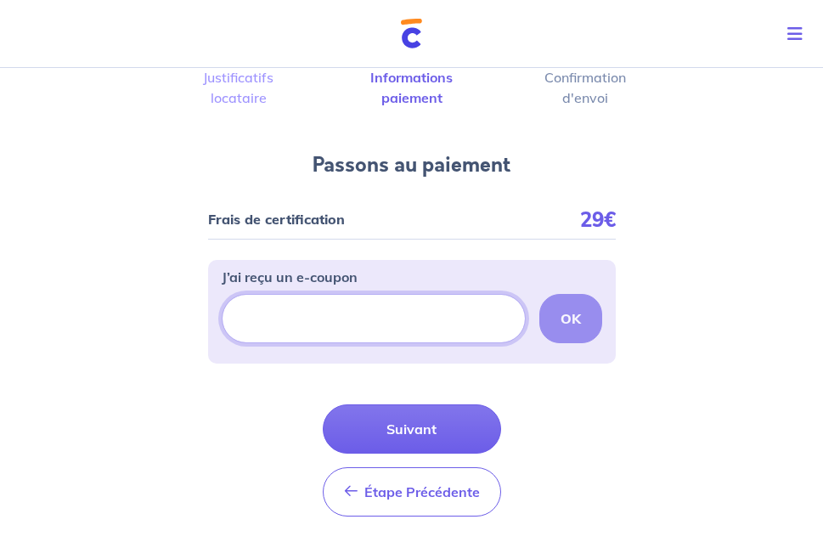
scroll to position [142, 0]
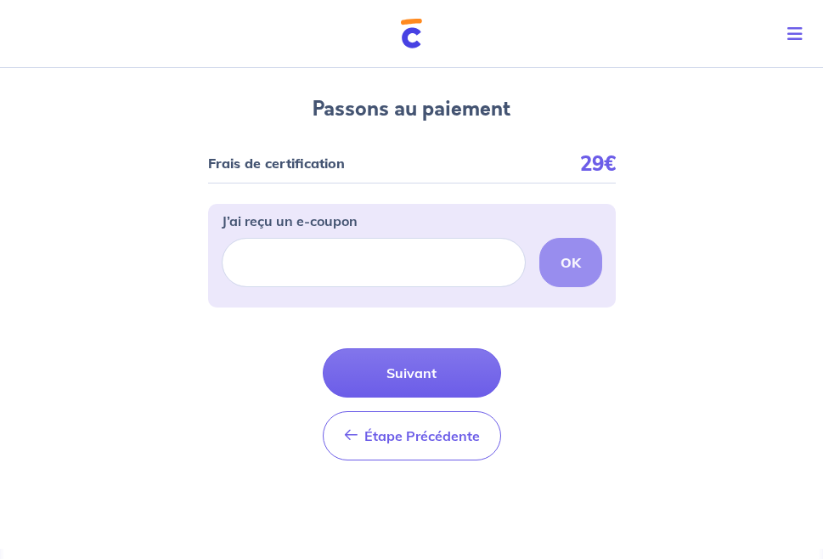
click at [454, 368] on button "Suivant" at bounding box center [412, 372] width 178 height 49
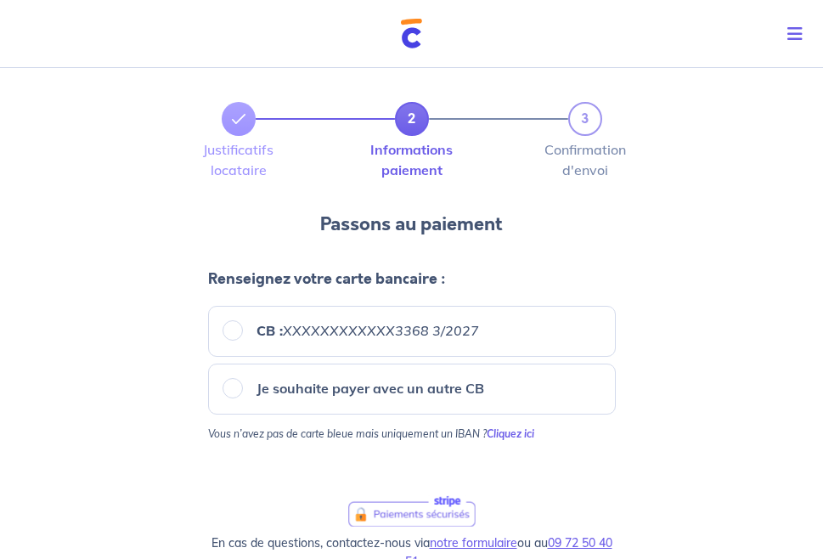
click at [353, 339] on div "CB : XXXXXXXXXXXX3368 3/2027" at bounding box center [412, 331] width 408 height 51
click at [226, 329] on input "CB : XXXXXXXXXXXX3368 3/2027" at bounding box center [233, 330] width 20 height 20
radio input "true"
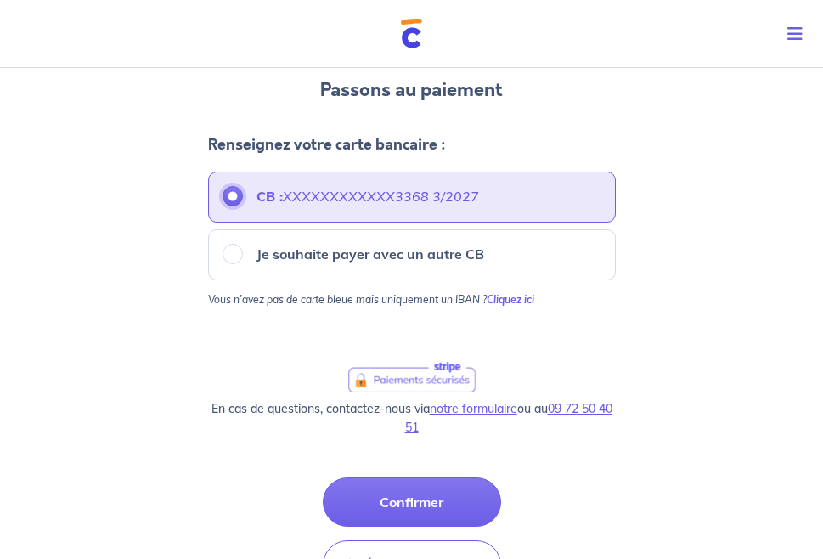
scroll to position [142, 0]
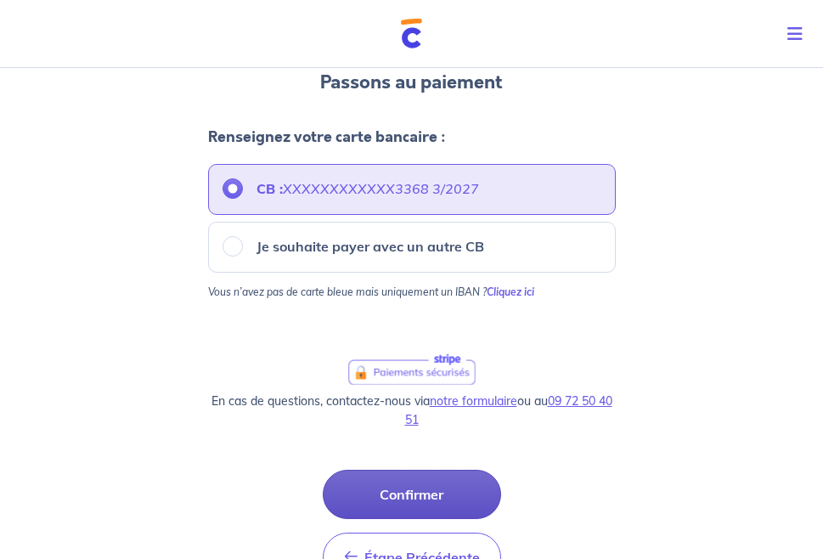
click at [467, 491] on button "Confirmer" at bounding box center [412, 494] width 178 height 49
